Goal: Transaction & Acquisition: Subscribe to service/newsletter

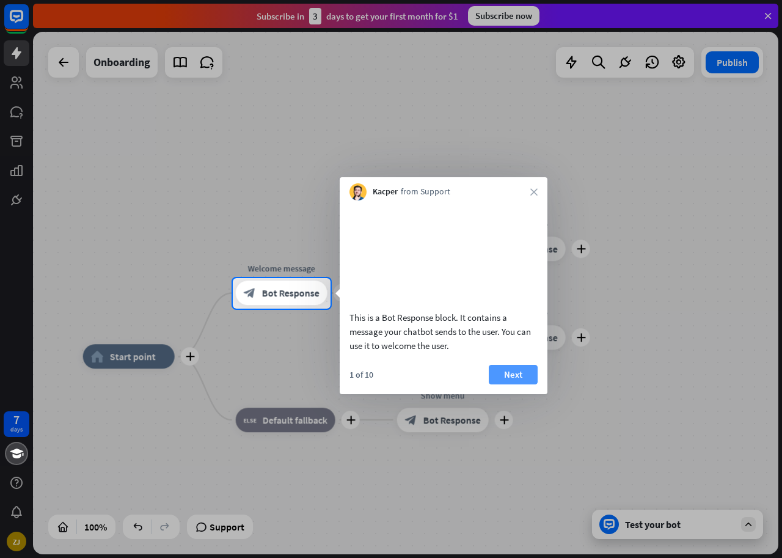
click at [529, 384] on button "Next" at bounding box center [513, 375] width 49 height 20
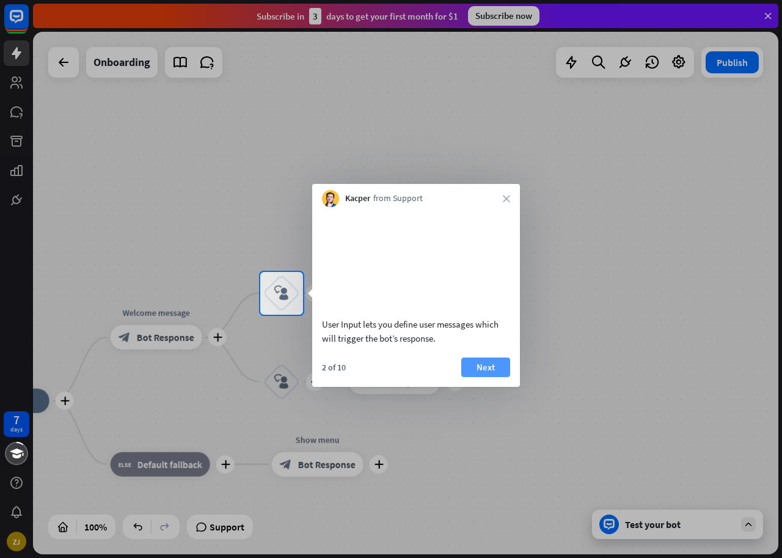
click at [476, 377] on button "Next" at bounding box center [485, 367] width 49 height 20
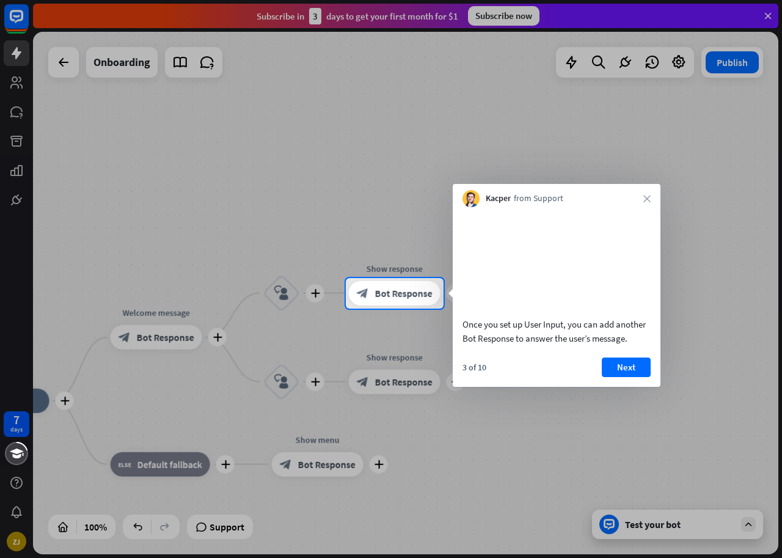
drag, startPoint x: 184, startPoint y: 365, endPoint x: 220, endPoint y: 317, distance: 60.6
click at [271, 338] on div "7 days ZJ close Product Help First steps Get started with ChatBot Help Center F…" at bounding box center [391, 279] width 782 height 558
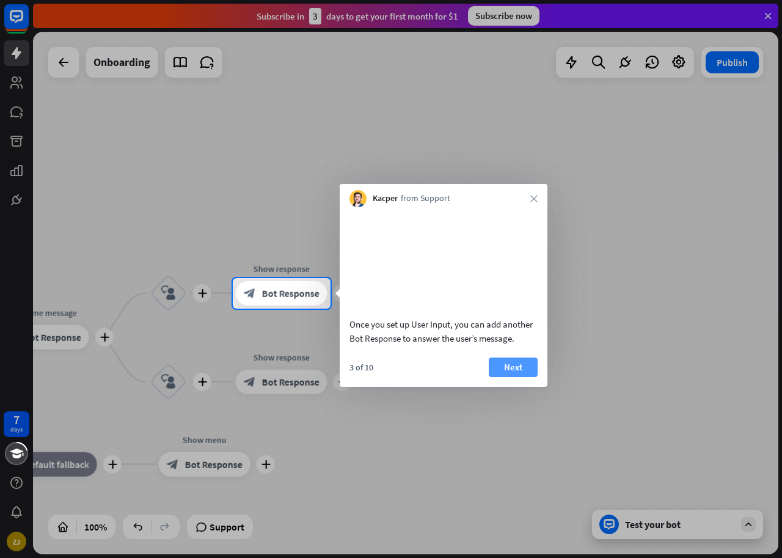
click at [501, 377] on button "Next" at bounding box center [513, 367] width 49 height 20
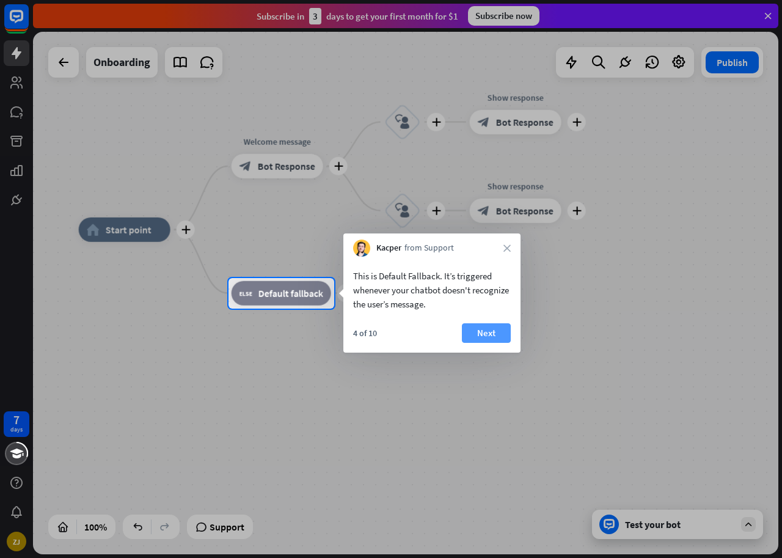
click at [478, 330] on button "Next" at bounding box center [486, 333] width 49 height 20
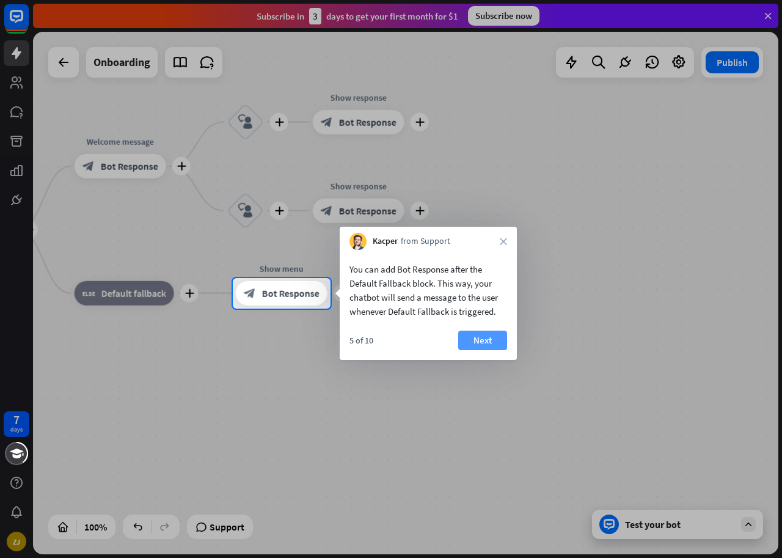
click at [491, 336] on button "Next" at bounding box center [482, 340] width 49 height 20
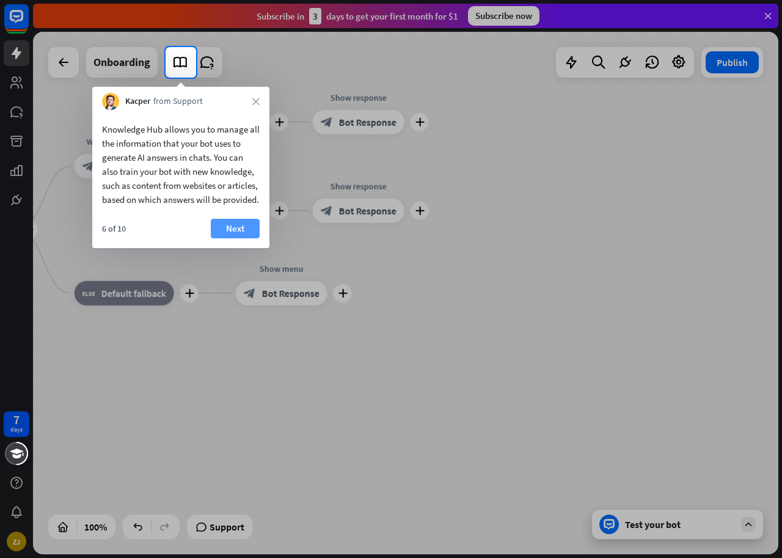
click at [230, 238] on button "Next" at bounding box center [235, 229] width 49 height 20
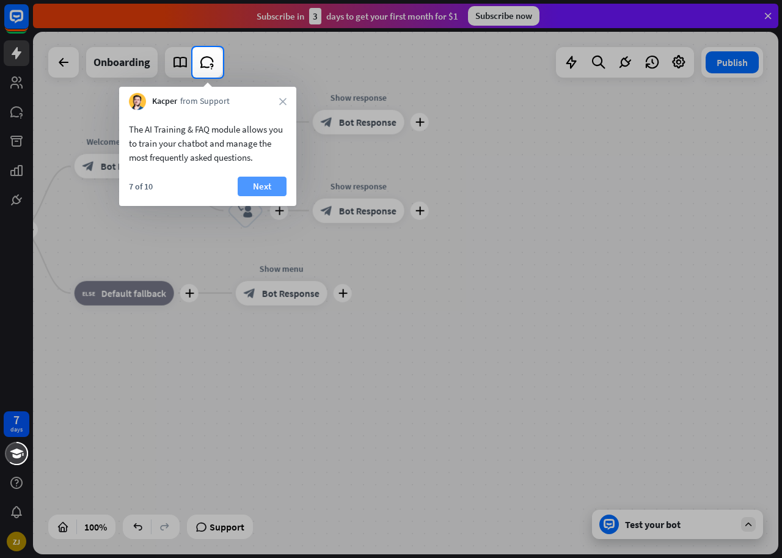
click at [253, 188] on button "Next" at bounding box center [262, 187] width 49 height 20
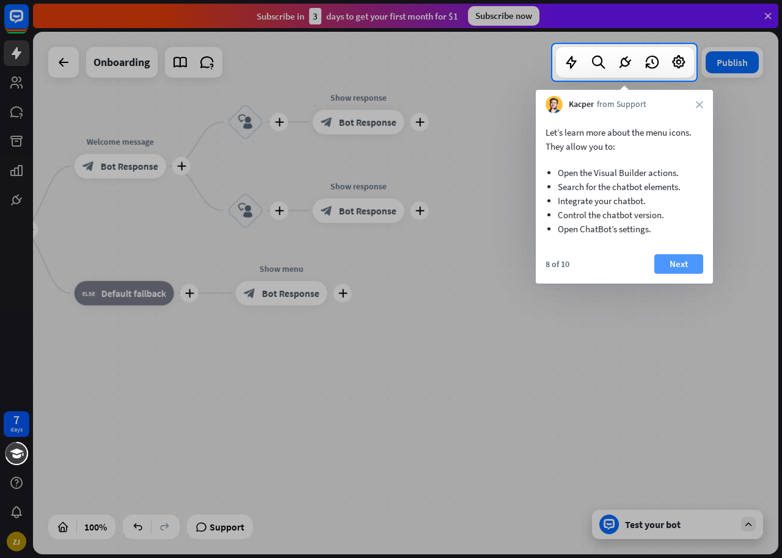
click at [675, 263] on button "Next" at bounding box center [678, 264] width 49 height 20
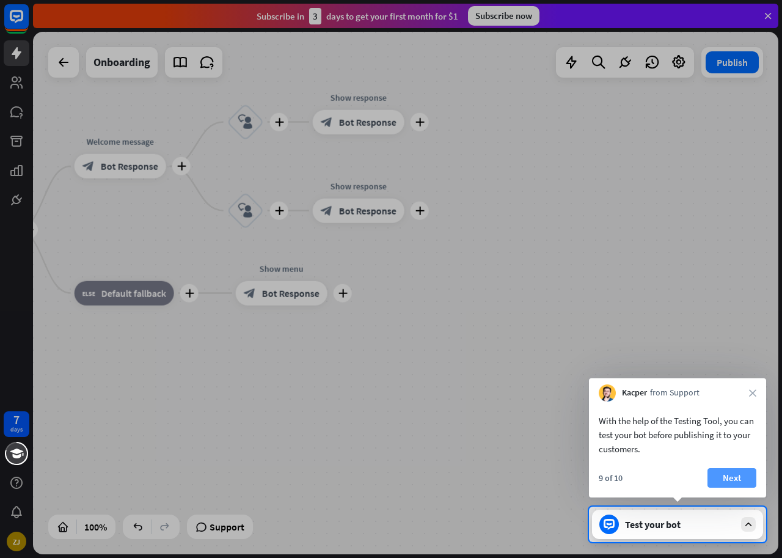
click at [725, 473] on button "Next" at bounding box center [731, 478] width 49 height 20
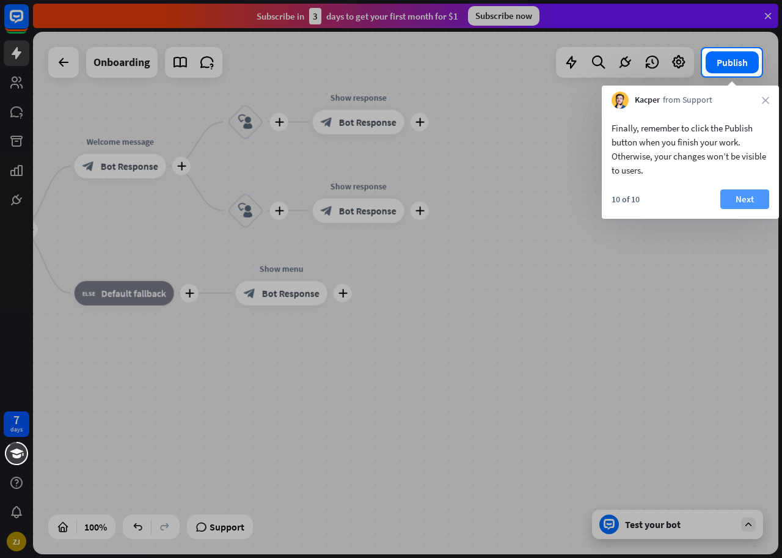
click at [748, 200] on button "Next" at bounding box center [744, 199] width 49 height 20
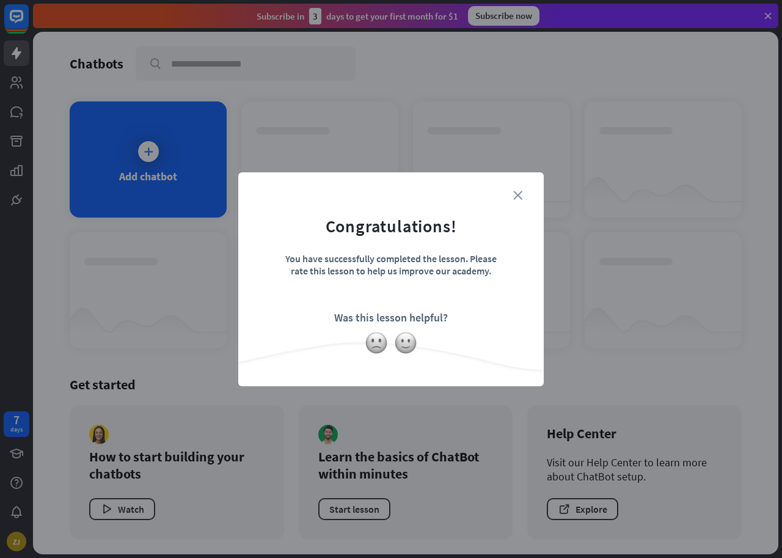
click at [522, 197] on icon "close" at bounding box center [517, 195] width 9 height 9
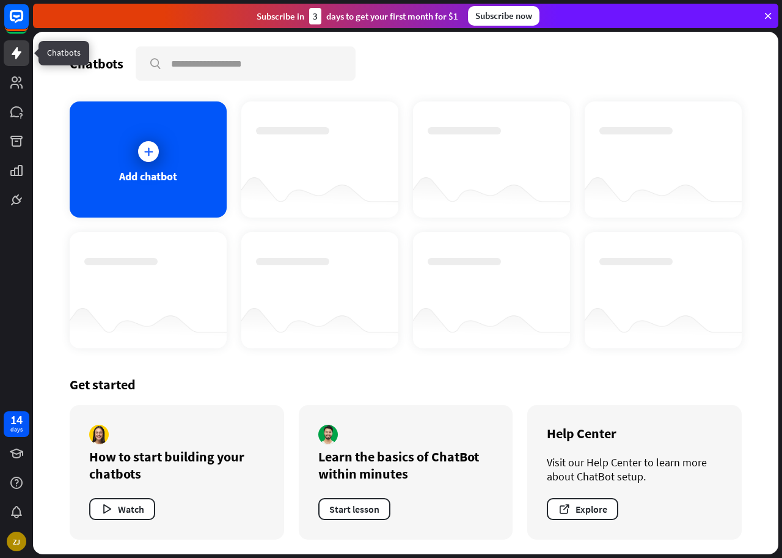
click at [18, 63] on link at bounding box center [17, 53] width 26 height 26
click at [141, 156] on div at bounding box center [148, 151] width 21 height 21
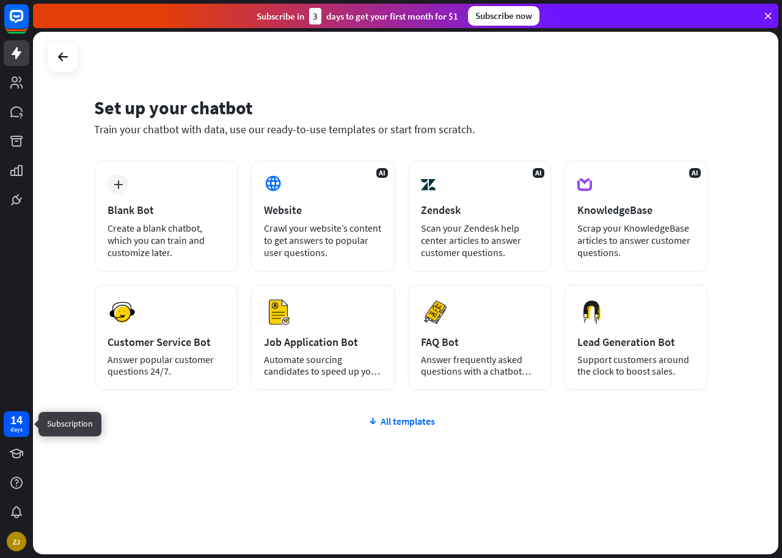
click at [16, 423] on div "14" at bounding box center [16, 419] width 12 height 11
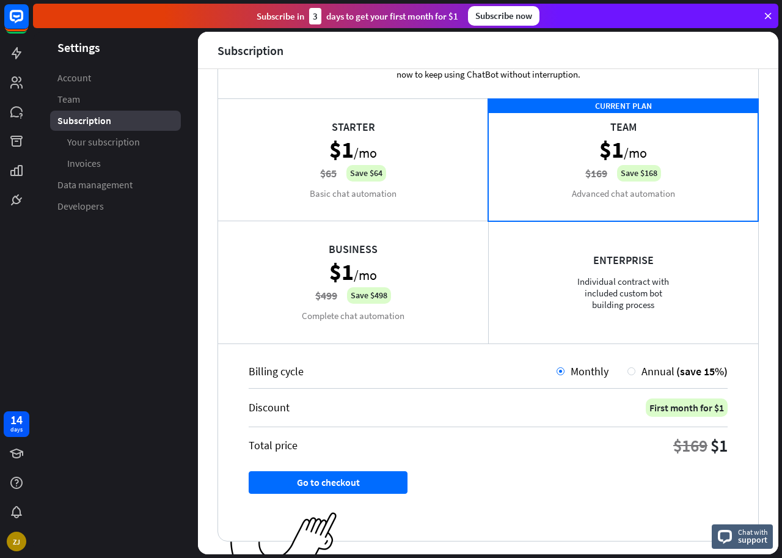
scroll to position [61, 0]
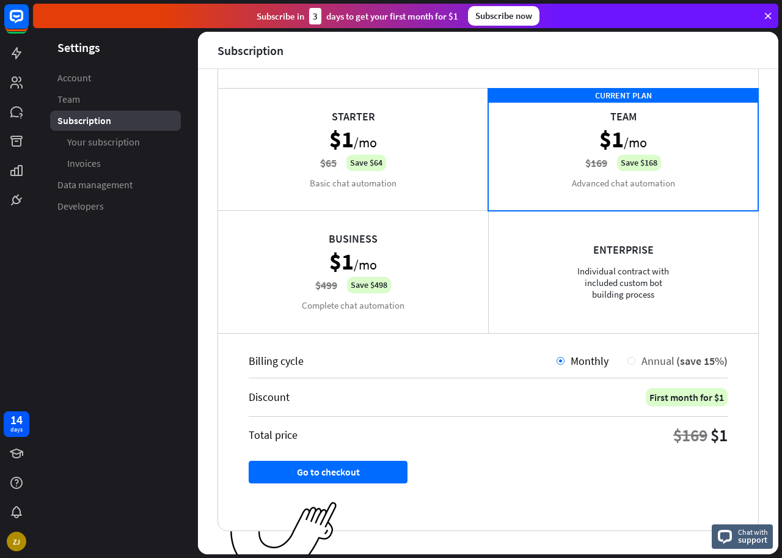
click at [641, 361] on span "Annual" at bounding box center [657, 361] width 33 height 14
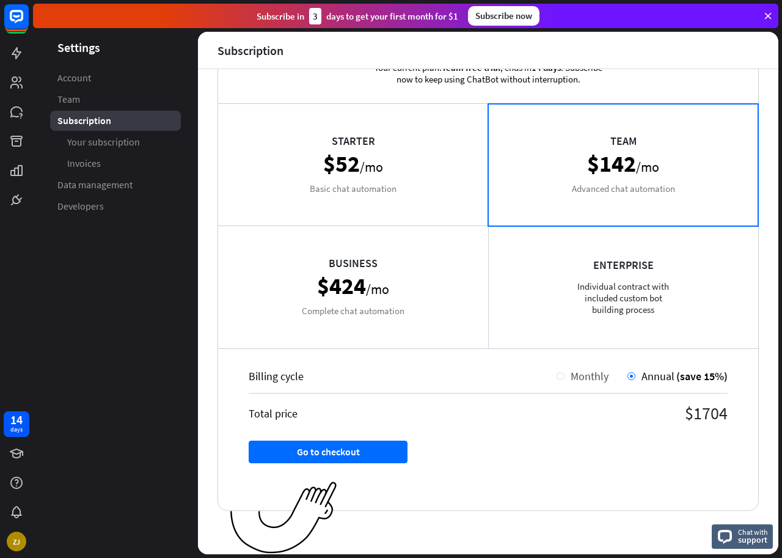
click at [581, 377] on span "Monthly" at bounding box center [589, 376] width 38 height 14
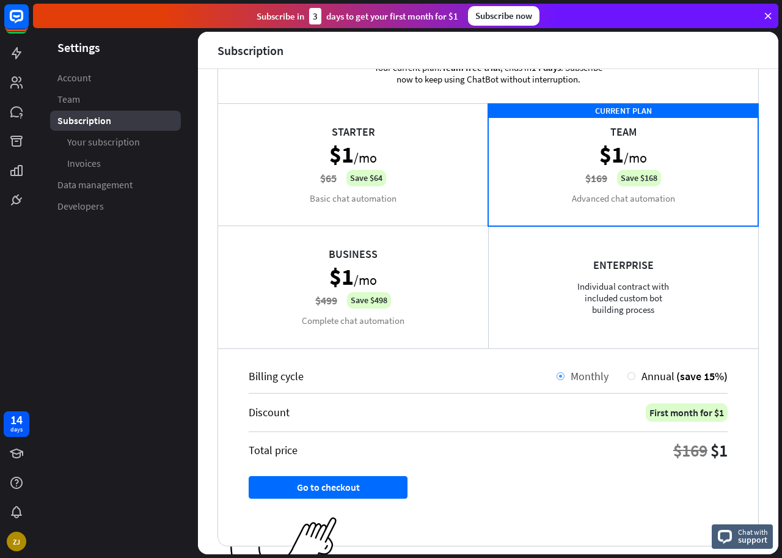
scroll to position [61, 0]
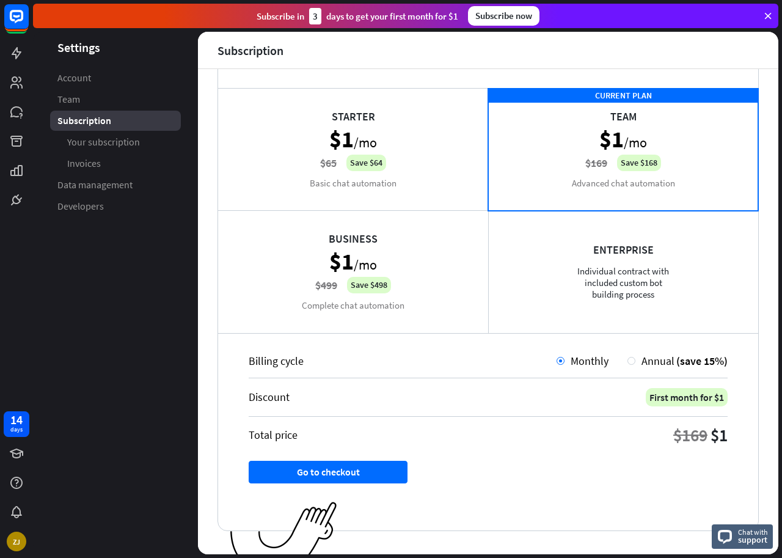
click at [431, 287] on div "Business $1 /mo $499 Save $498 Complete chat automation" at bounding box center [353, 271] width 270 height 122
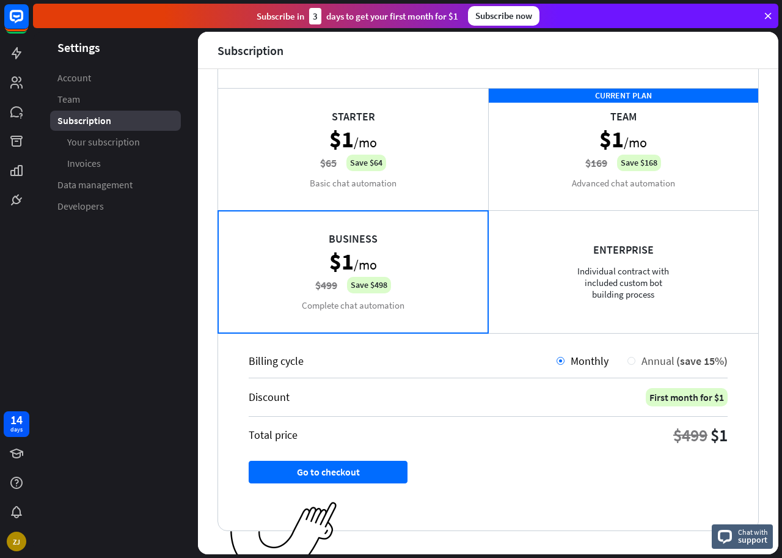
click at [641, 362] on span "Annual" at bounding box center [657, 361] width 33 height 14
